Goal: Task Accomplishment & Management: Use online tool/utility

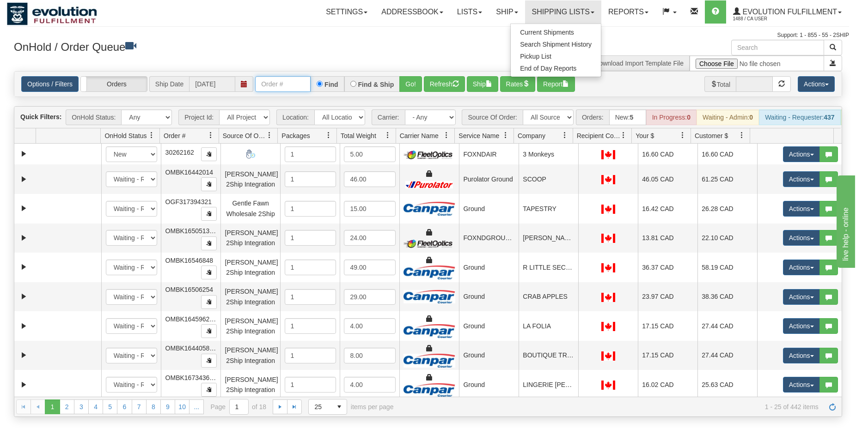
click at [287, 90] on input "text" at bounding box center [282, 84] width 55 height 16
type input "127397"
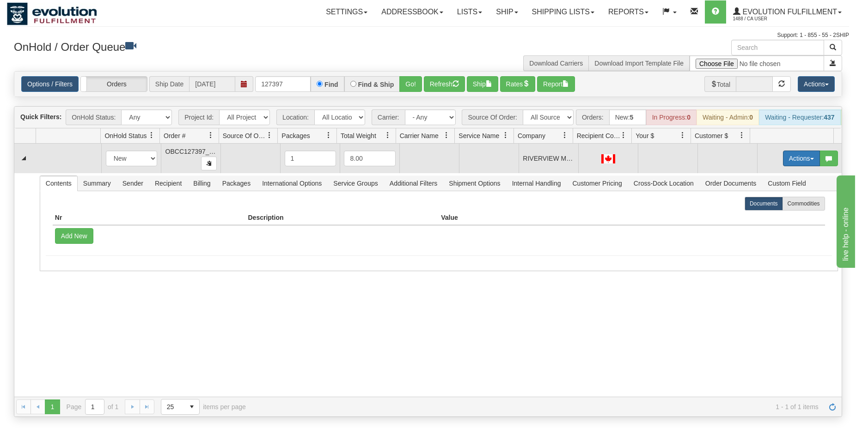
click at [796, 166] on button "Actions" at bounding box center [801, 159] width 37 height 16
click at [773, 204] on span "Rate All Services" at bounding box center [782, 199] width 55 height 7
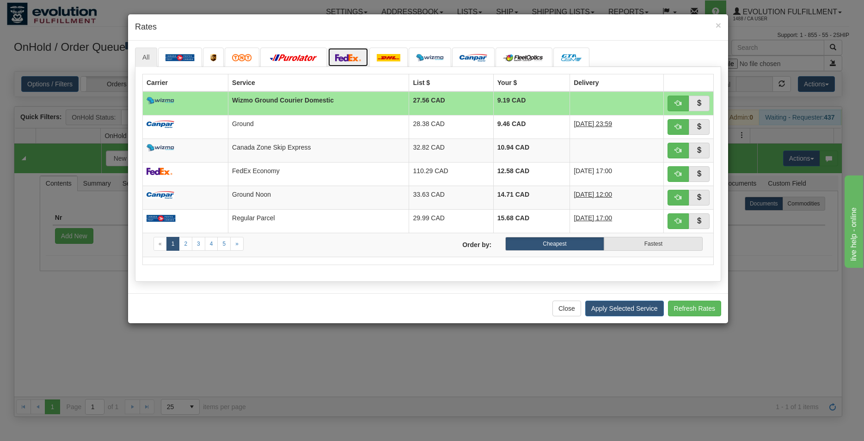
click at [347, 54] on link at bounding box center [348, 57] width 41 height 19
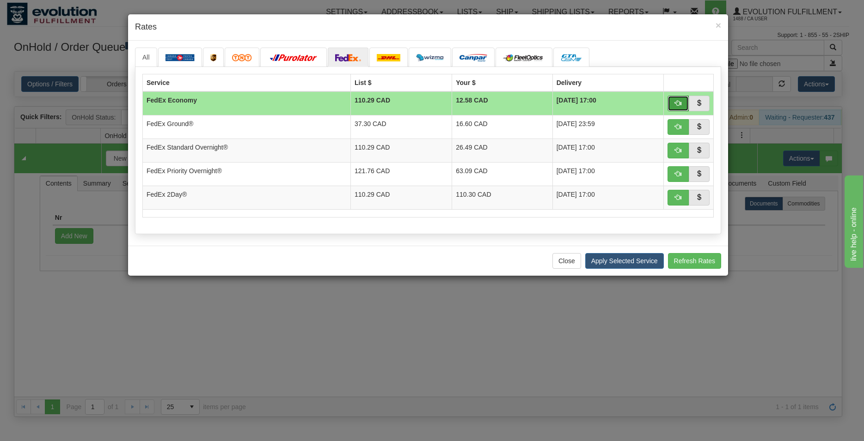
click at [683, 99] on button "button" at bounding box center [677, 104] width 21 height 16
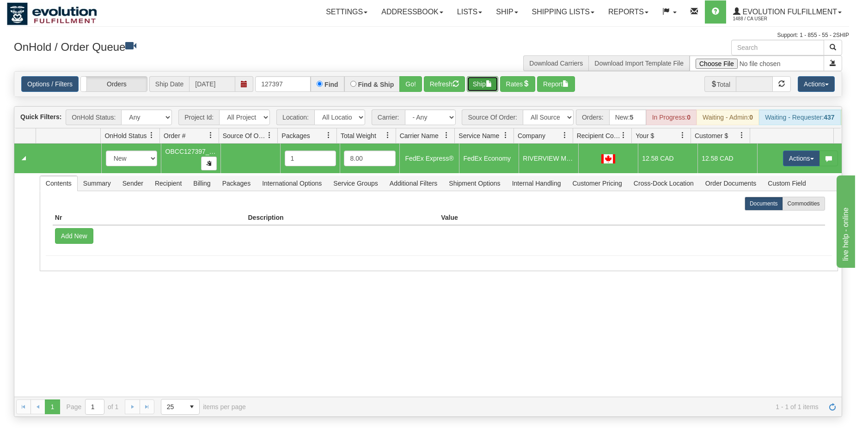
click at [483, 83] on button "Ship" at bounding box center [482, 84] width 31 height 16
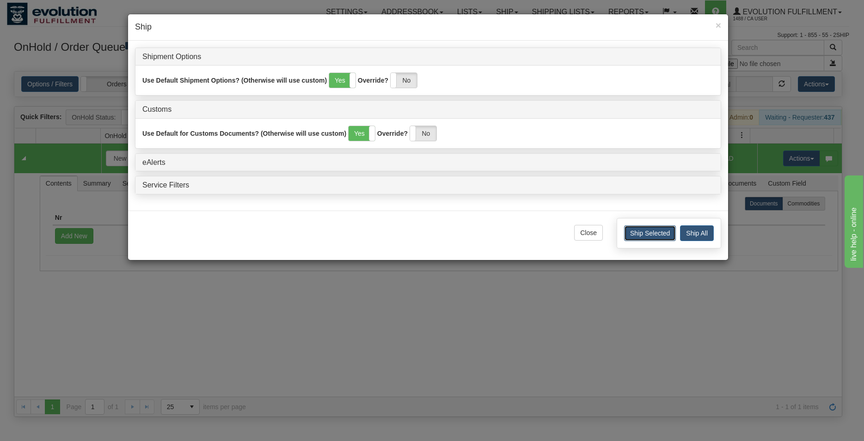
click at [644, 228] on button "Ship Selected" at bounding box center [650, 234] width 52 height 16
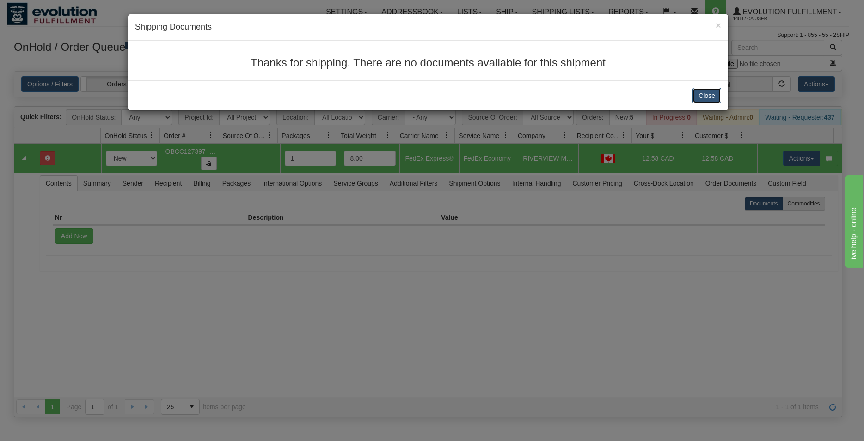
click at [697, 96] on button "Close" at bounding box center [706, 96] width 29 height 16
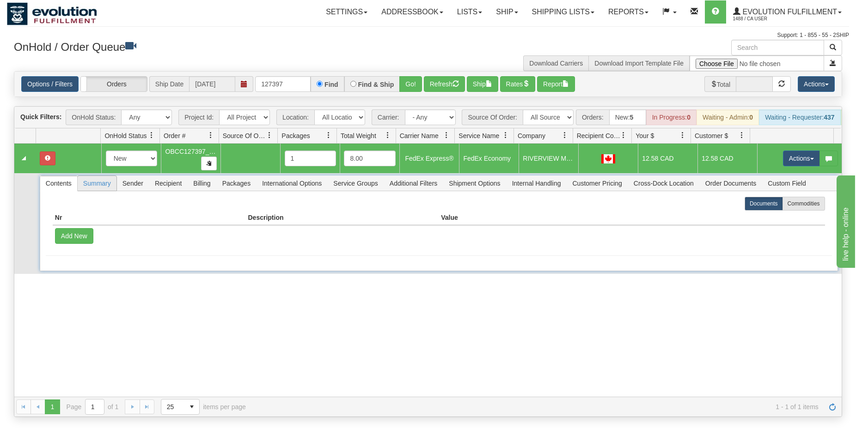
click at [90, 190] on span "Summary" at bounding box center [97, 183] width 39 height 15
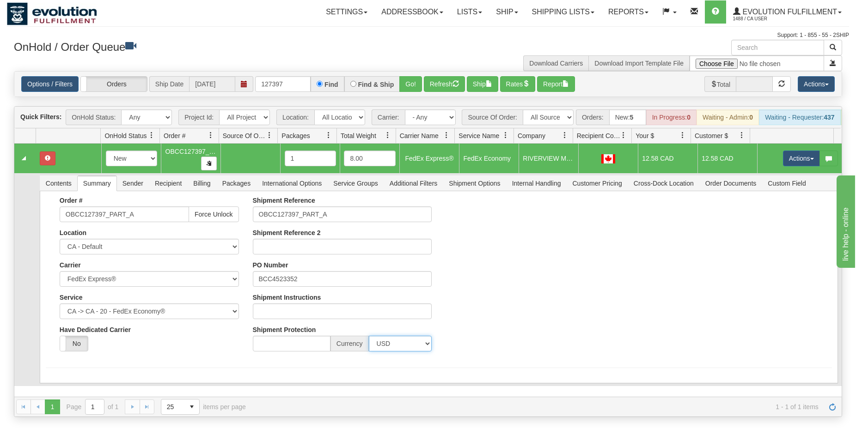
select select "0"
click option "CAD" at bounding box center [0, 0] width 0 height 0
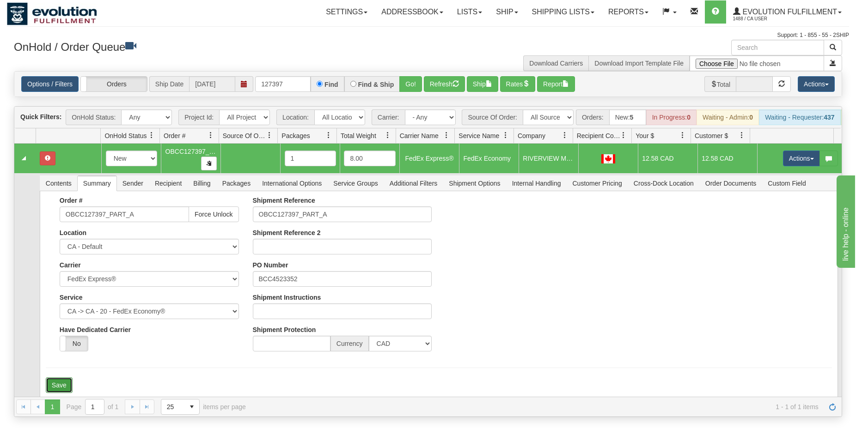
click at [67, 392] on button "Save" at bounding box center [59, 386] width 27 height 16
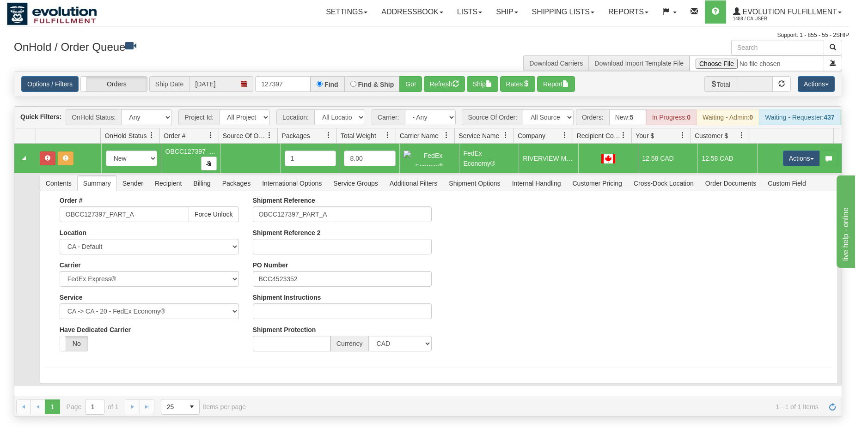
click at [440, 166] on div at bounding box center [428, 158] width 51 height 15
click at [484, 85] on button "Ship" at bounding box center [482, 84] width 31 height 16
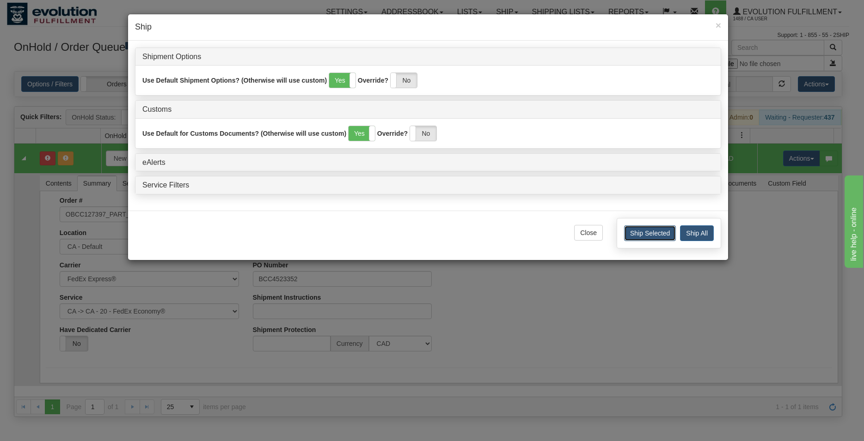
click at [651, 228] on button "Ship Selected" at bounding box center [650, 234] width 52 height 16
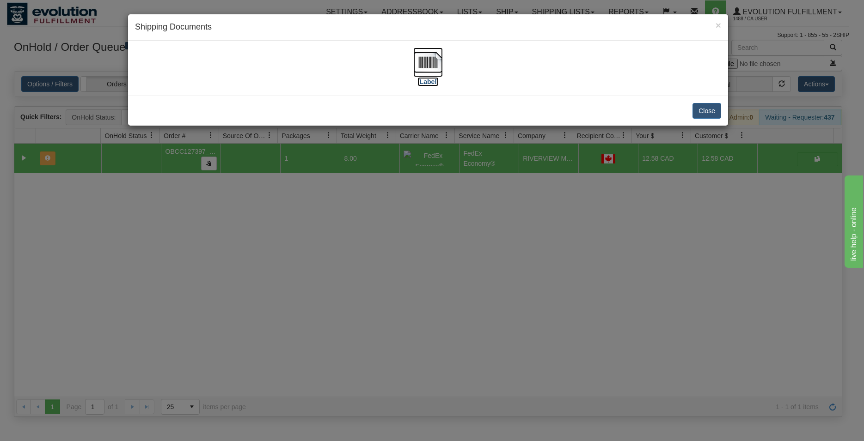
click at [440, 58] on img at bounding box center [428, 63] width 30 height 30
click at [705, 106] on button "Close" at bounding box center [706, 111] width 29 height 16
